Goal: Find specific page/section: Find specific page/section

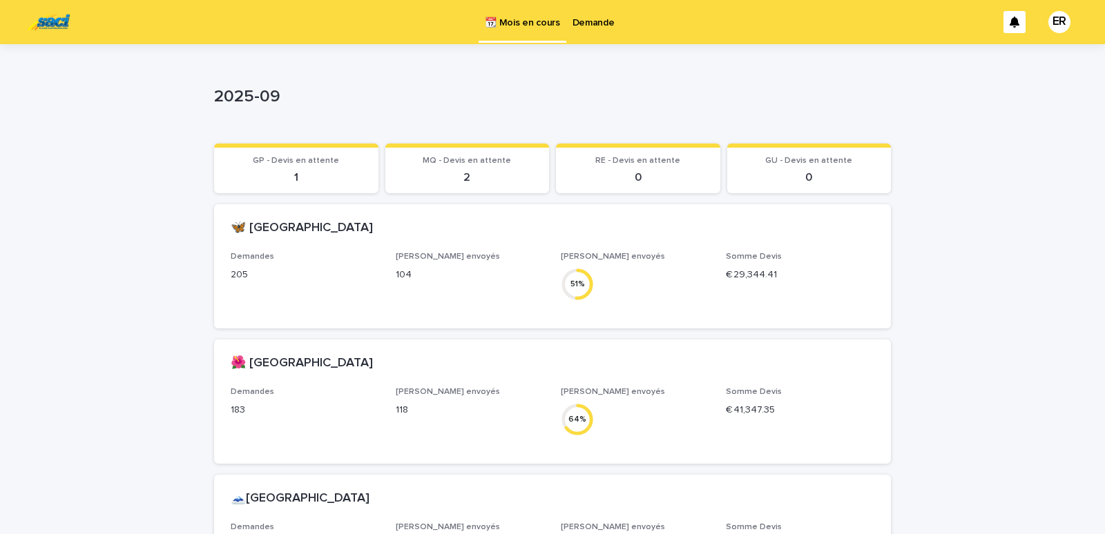
click at [581, 19] on p "Demande" at bounding box center [593, 14] width 42 height 29
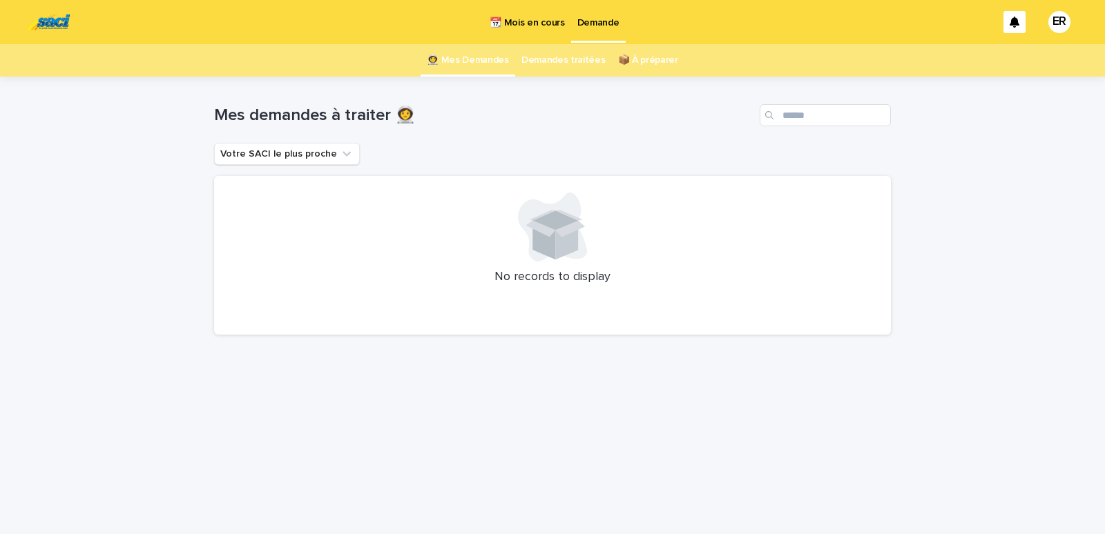
click at [518, 15] on p "📆 Mois en cours" at bounding box center [527, 14] width 75 height 29
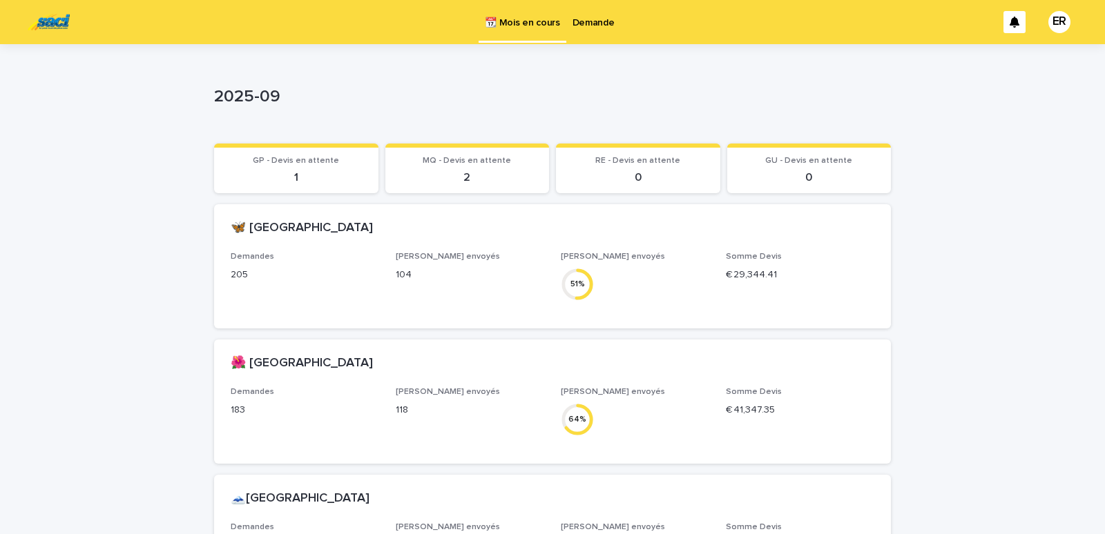
click at [593, 21] on p "Demande" at bounding box center [593, 14] width 42 height 29
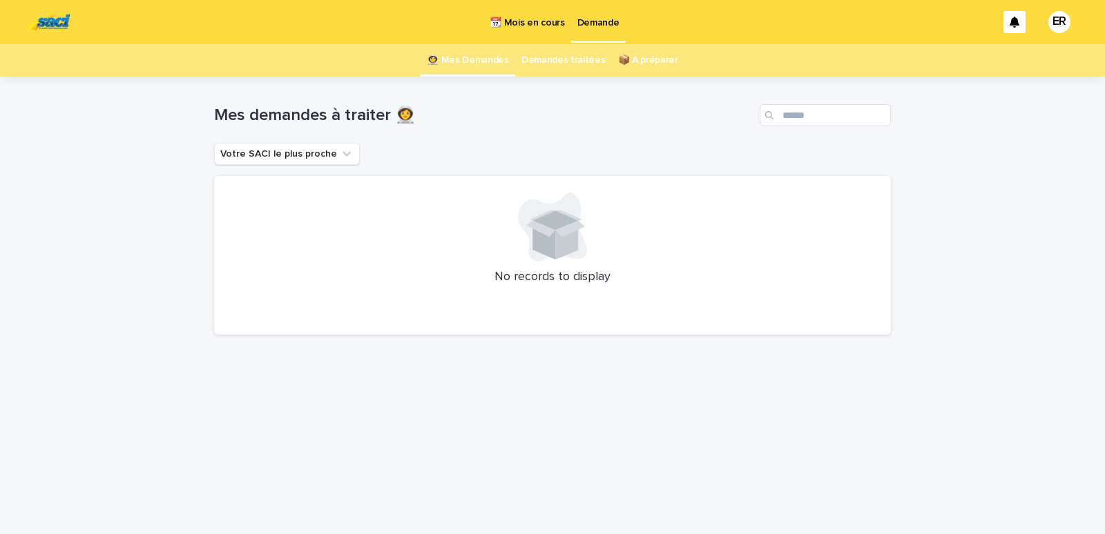
click at [541, 21] on p "📆 Mois en cours" at bounding box center [527, 14] width 75 height 29
